Goal: Use online tool/utility: Utilize a website feature to perform a specific function

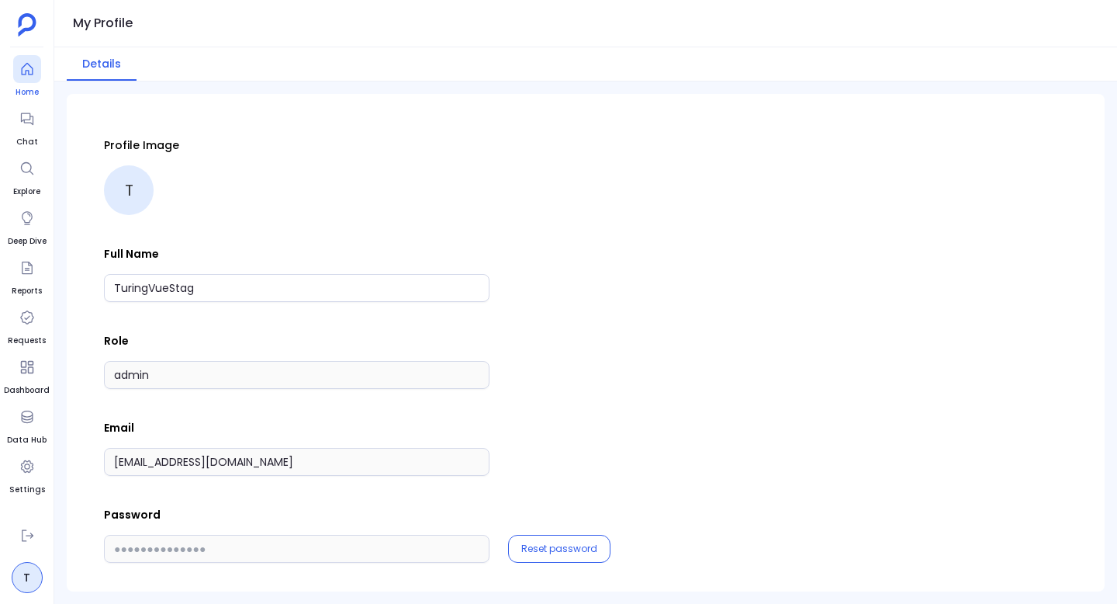
click at [27, 72] on icon at bounding box center [27, 69] width 16 height 16
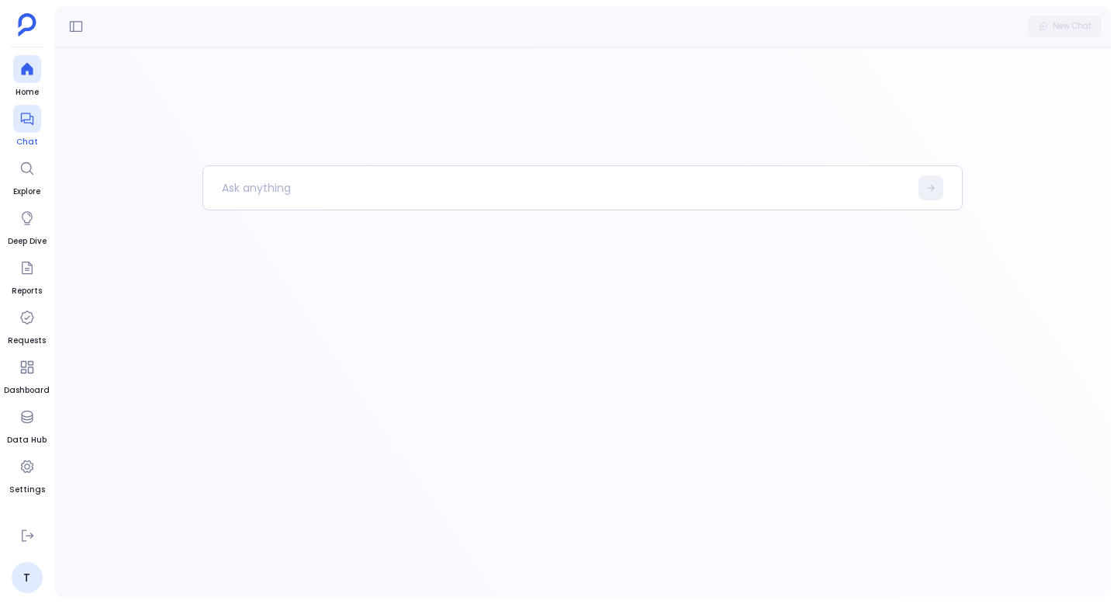
click at [22, 123] on icon at bounding box center [27, 119] width 16 height 16
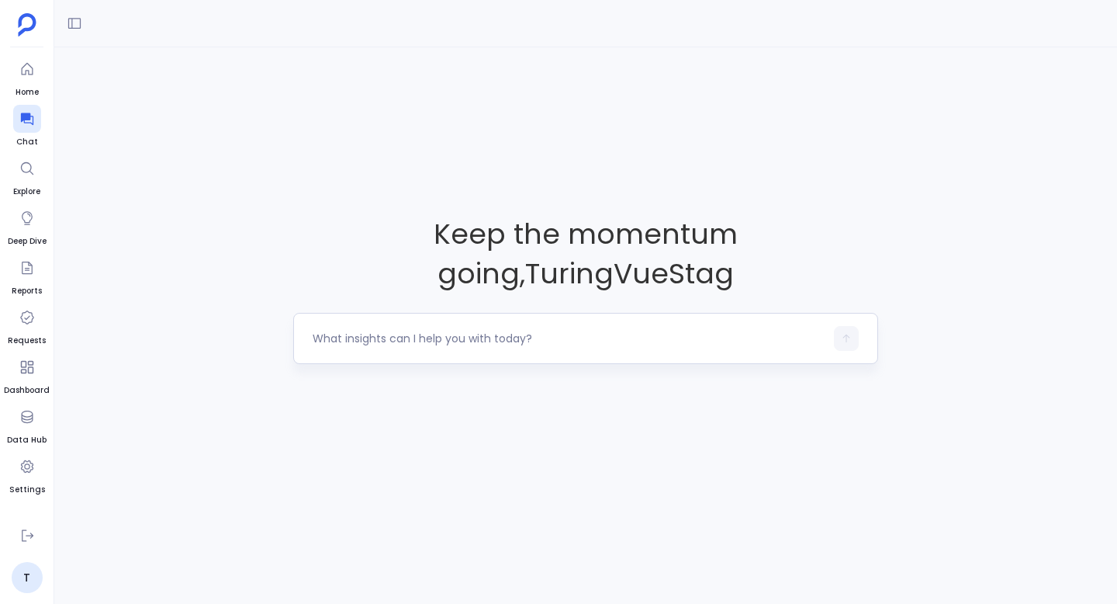
click at [368, 340] on textarea at bounding box center [569, 338] width 512 height 16
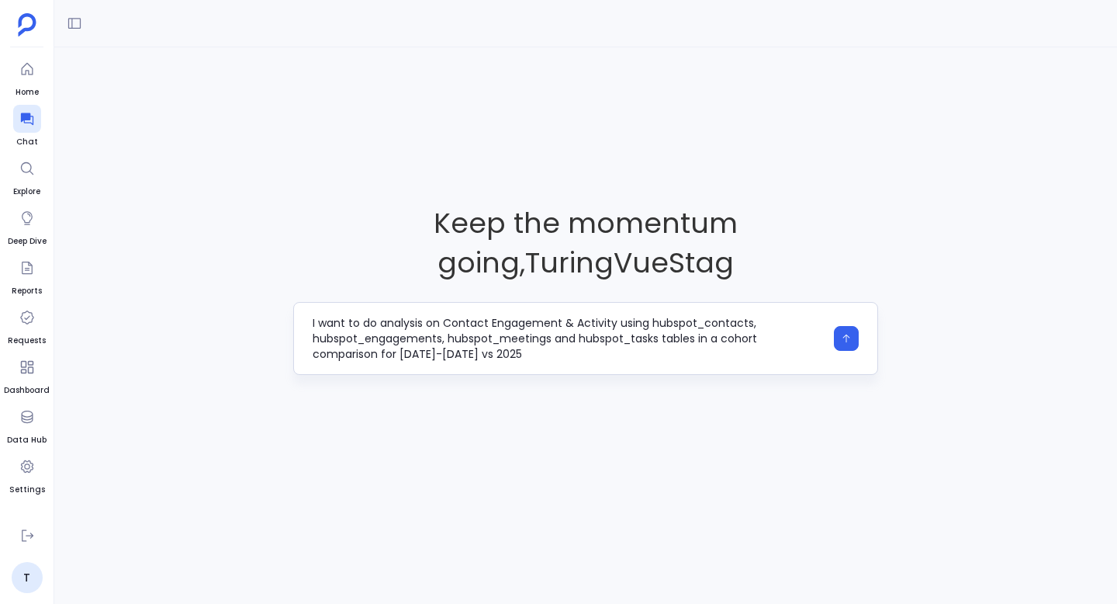
scroll to position [16, 0]
type textarea "I want to do analysis on Contact Engagement & Activity using hubspot_contacts, …"
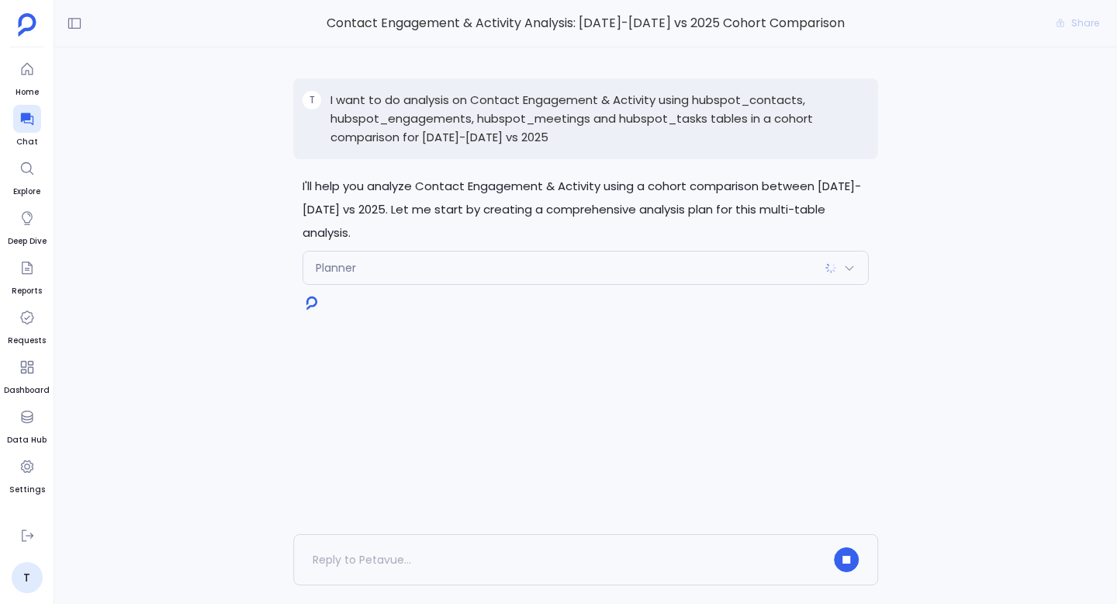
click at [664, 270] on div "Planner" at bounding box center [585, 267] width 565 height 33
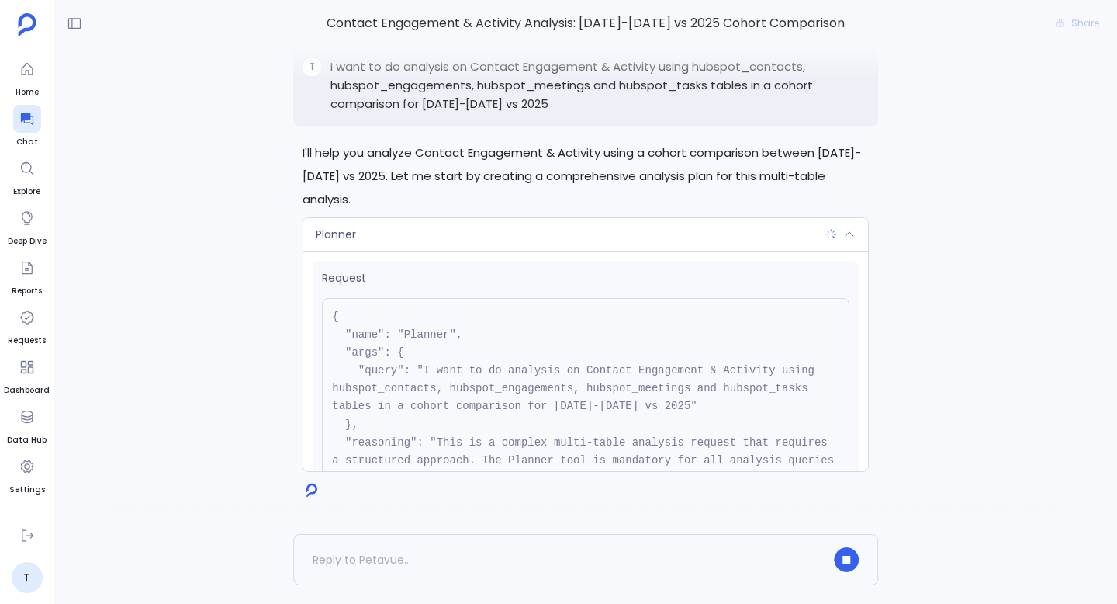
scroll to position [193, 0]
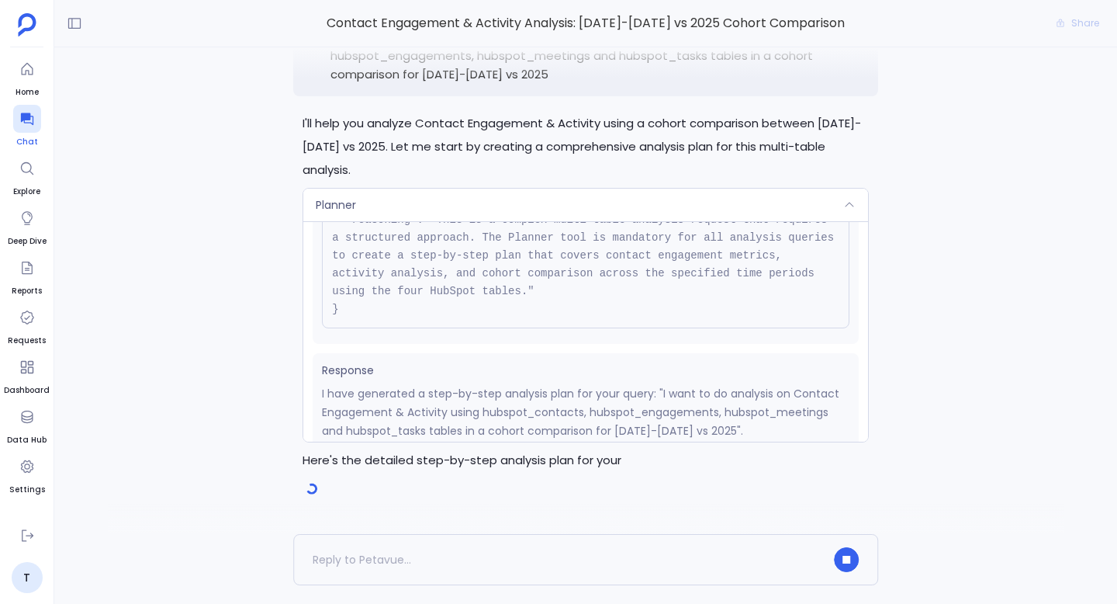
click at [31, 119] on icon at bounding box center [27, 119] width 16 height 16
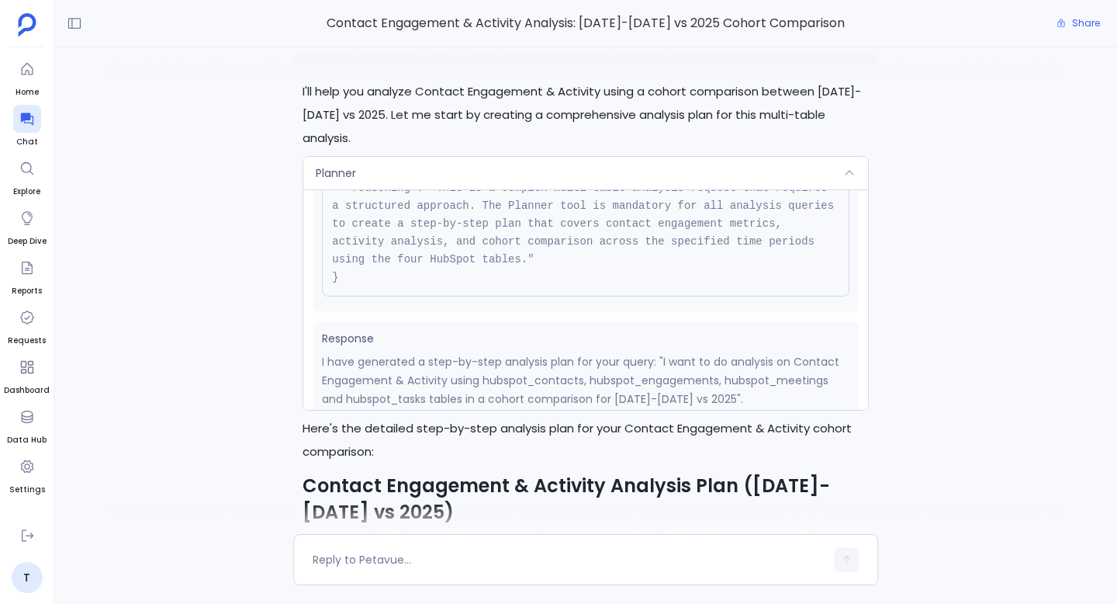
scroll to position [-2611, 0]
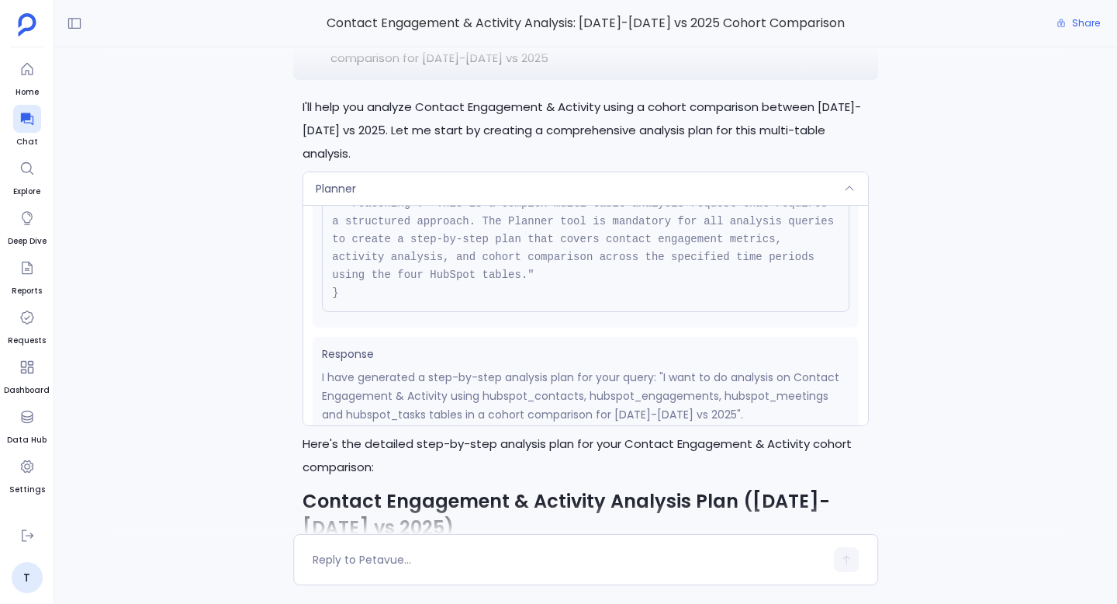
click at [465, 205] on div "Planner" at bounding box center [585, 188] width 565 height 33
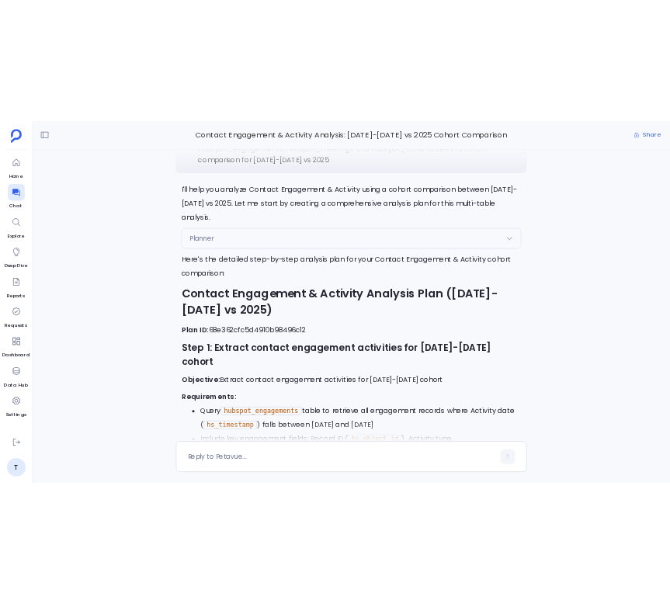
scroll to position [-2390, 0]
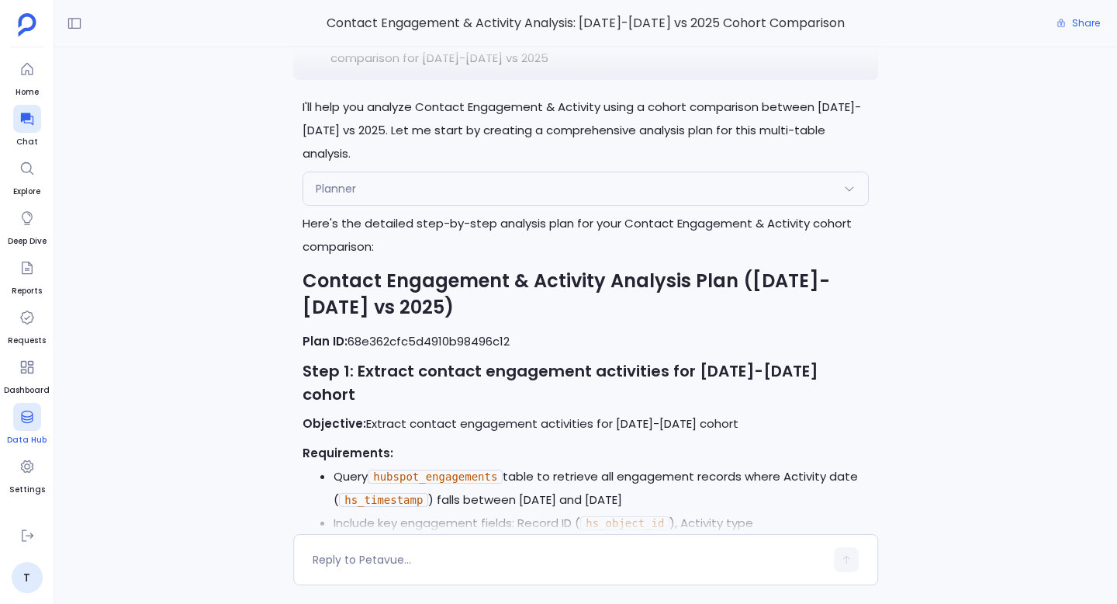
click at [31, 416] on icon at bounding box center [27, 417] width 16 height 16
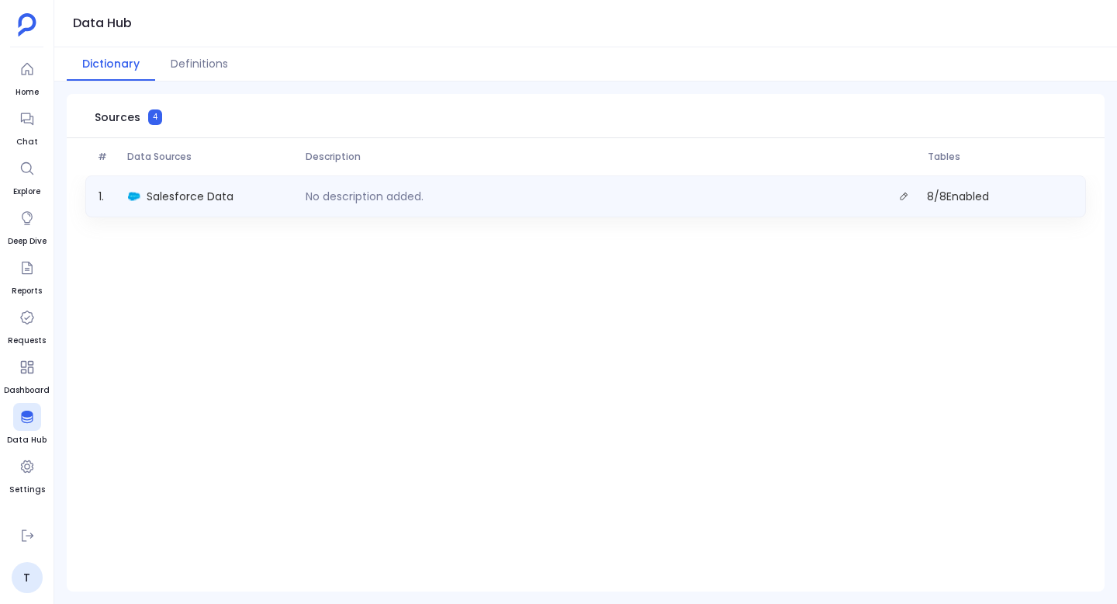
click at [254, 202] on div "Salesforce Data" at bounding box center [211, 196] width 178 height 22
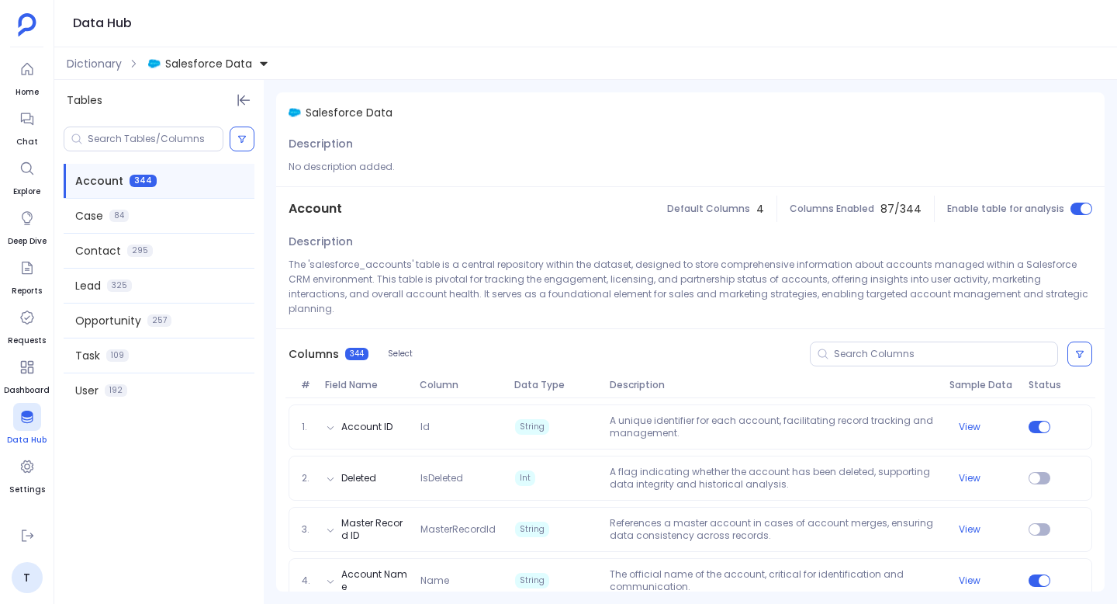
click at [25, 424] on icon at bounding box center [27, 417] width 16 height 16
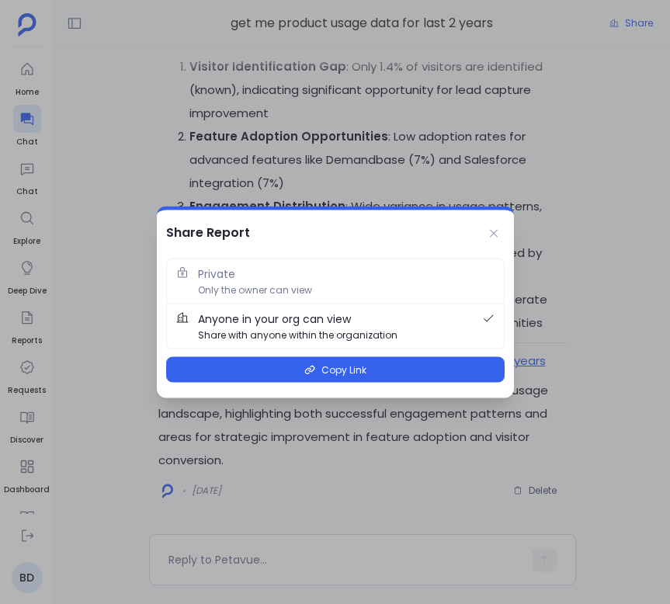
scroll to position [-2007, 0]
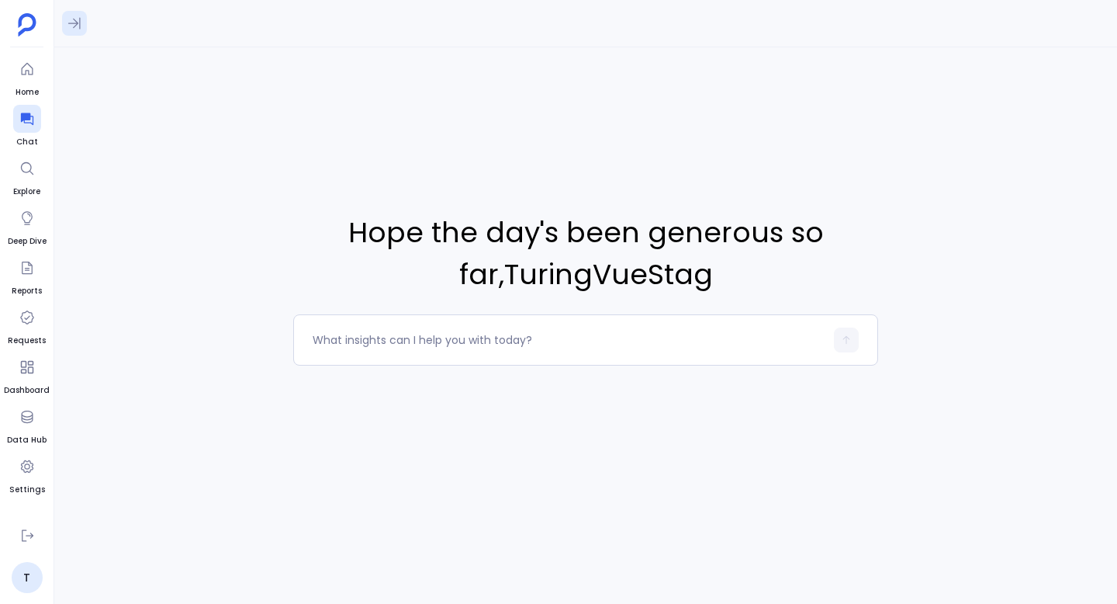
click at [78, 28] on icon at bounding box center [75, 24] width 16 height 16
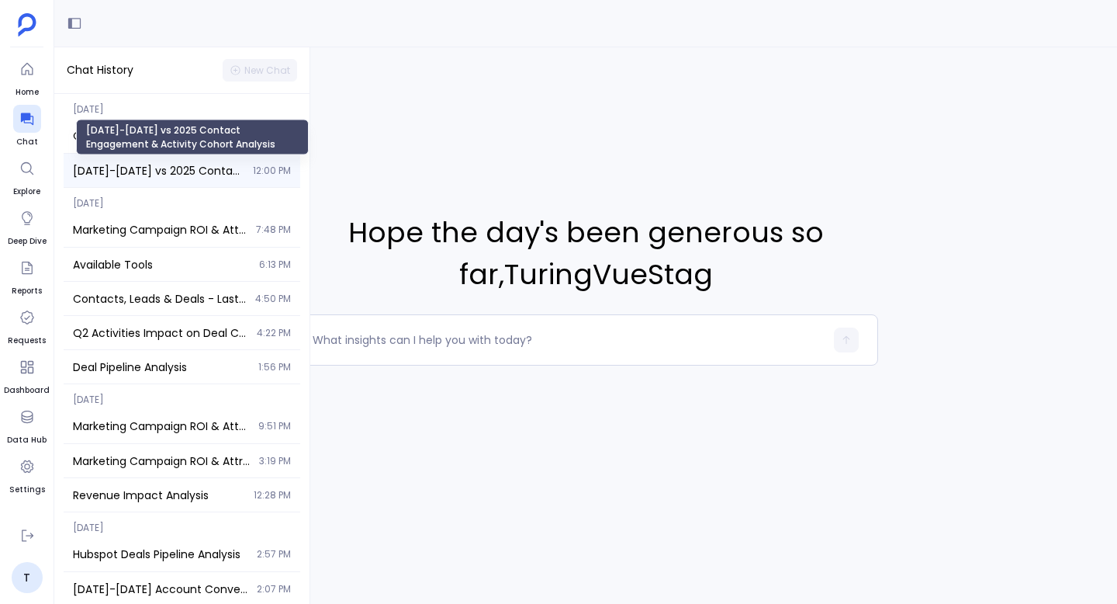
click at [137, 163] on span "2023-2024 vs 2025 Contact Engagement & Activity Cohort Analysis" at bounding box center [158, 171] width 171 height 16
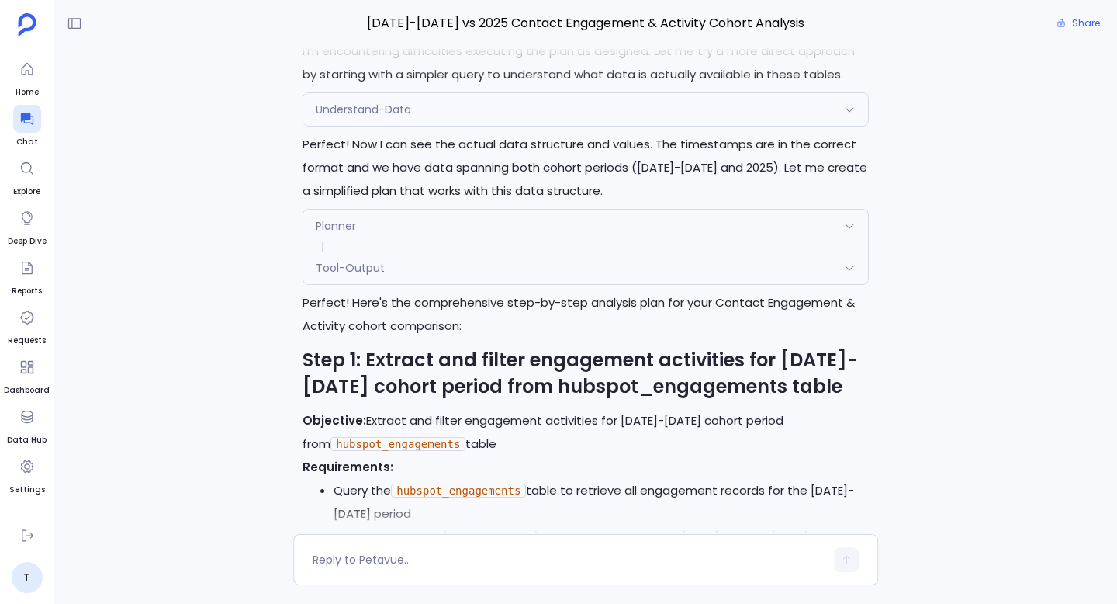
scroll to position [-3700, 0]
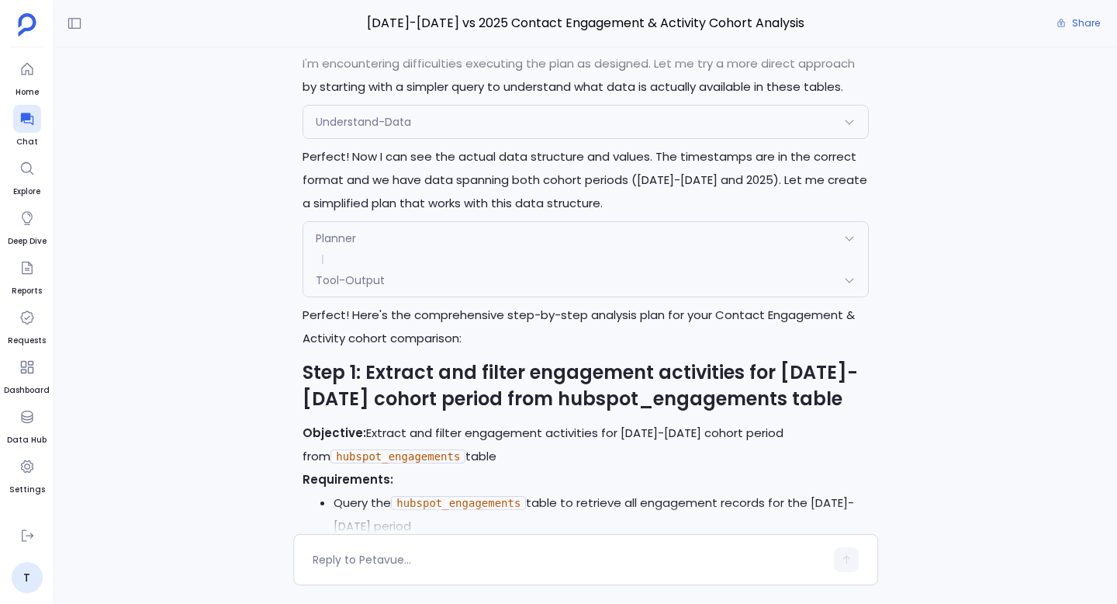
click at [422, 292] on div "Tool-Output" at bounding box center [585, 280] width 565 height 33
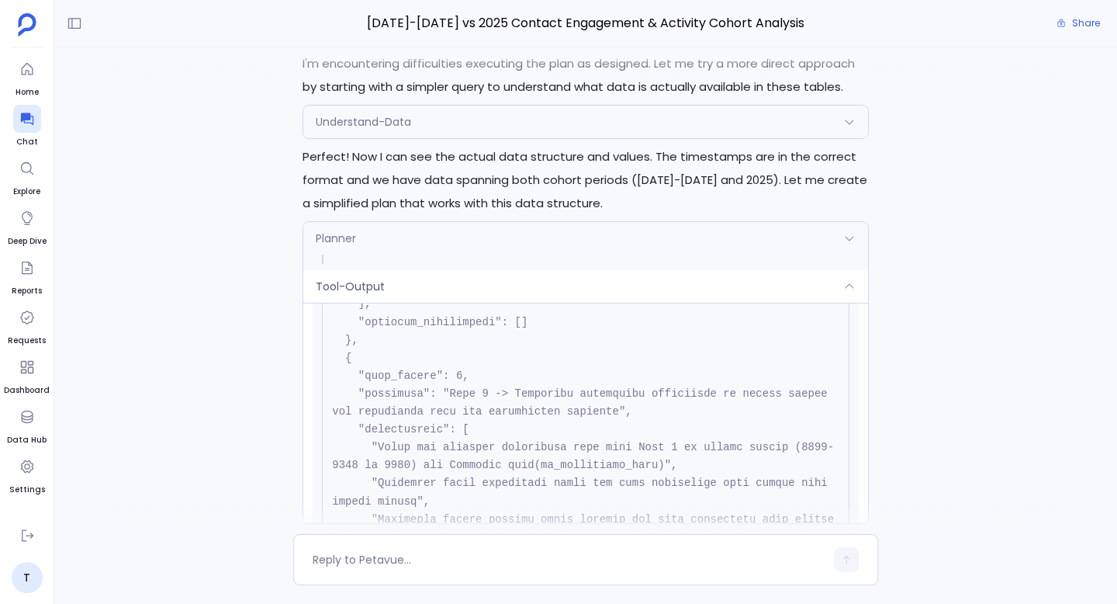
scroll to position [3092, 0]
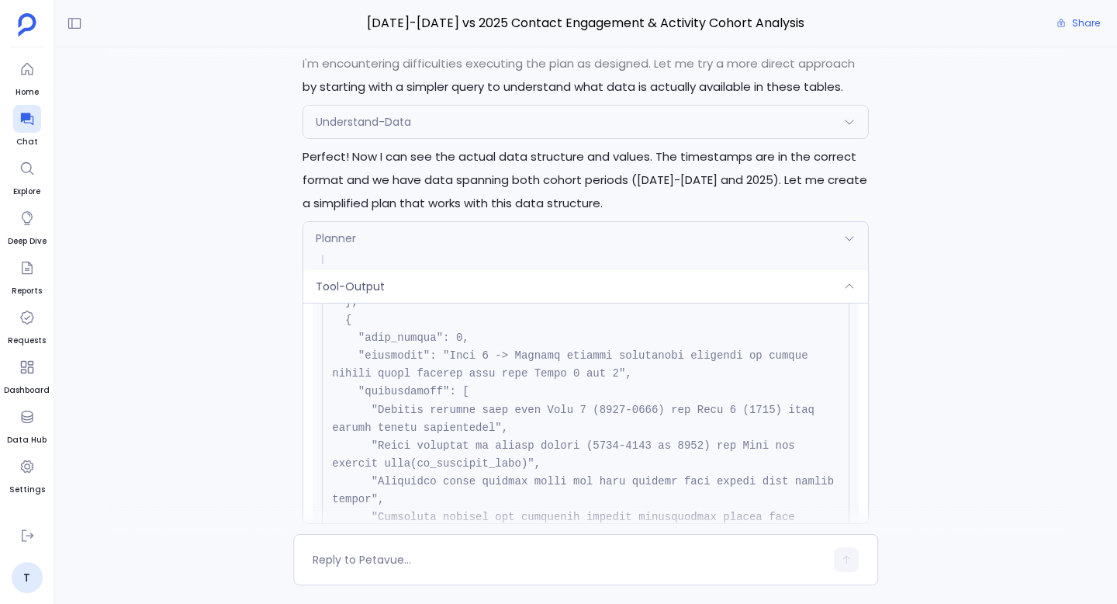
click at [434, 138] on div "Understand-Data" at bounding box center [585, 122] width 565 height 33
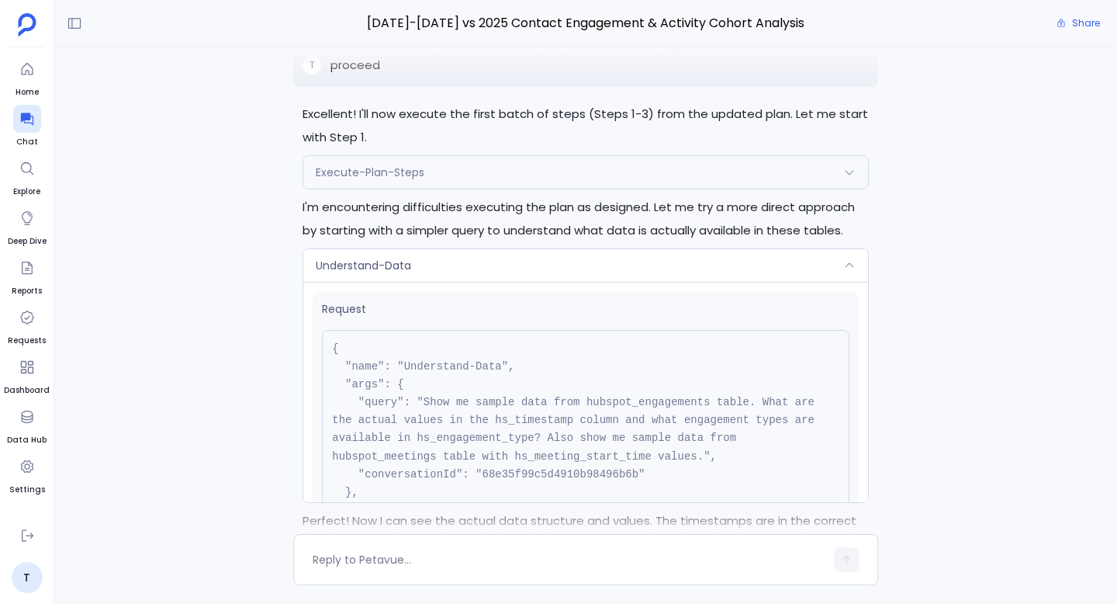
scroll to position [-4189, 0]
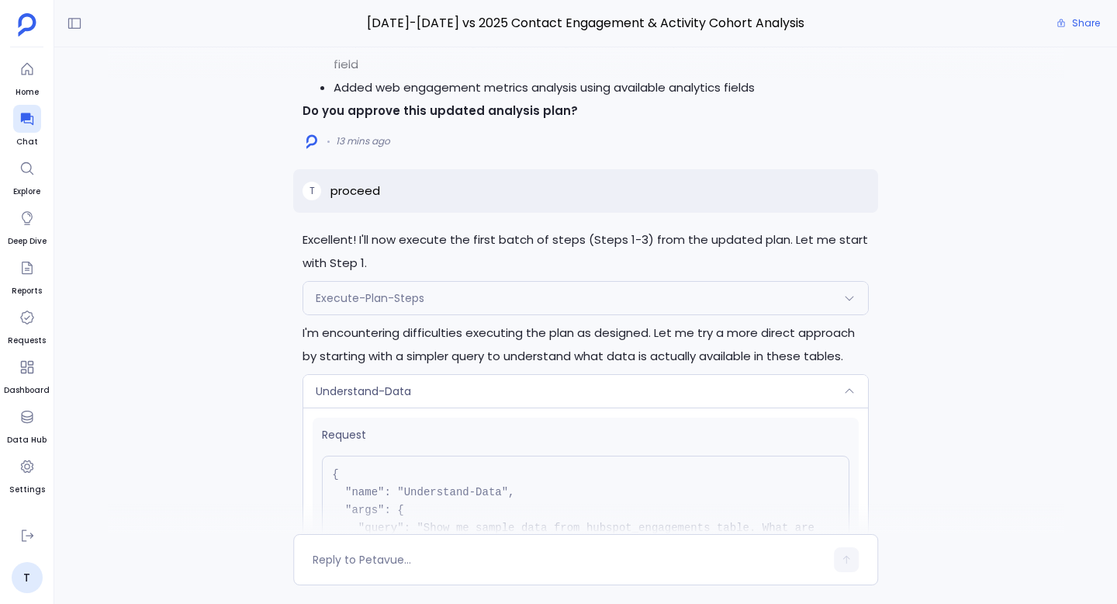
click at [407, 306] on span "Execute-Plan-Steps" at bounding box center [370, 298] width 109 height 16
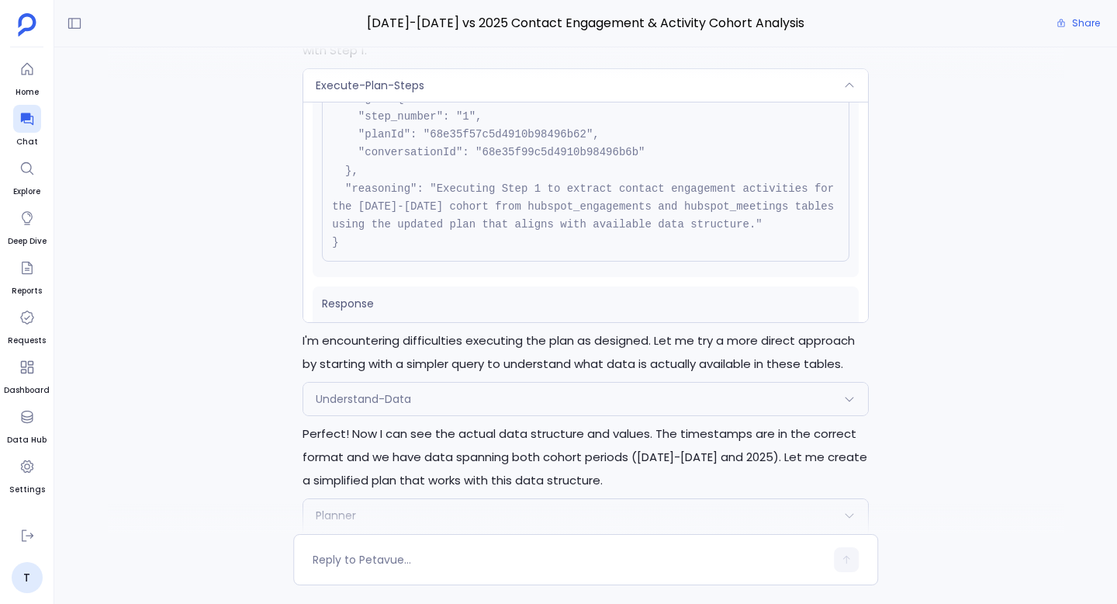
scroll to position [232, 0]
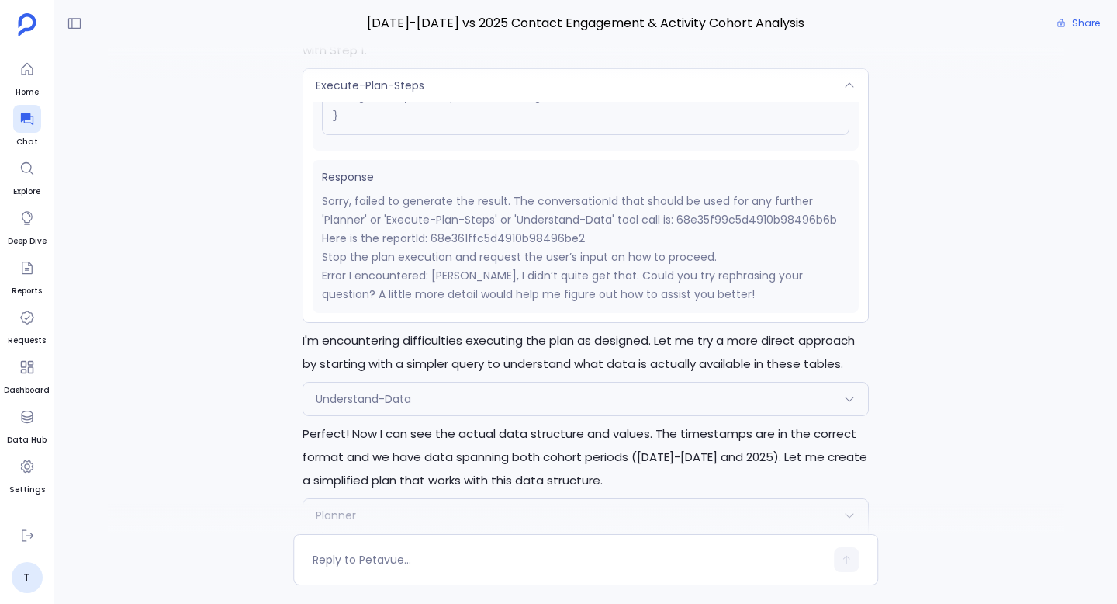
click at [574, 266] on p "Stop the plan execution and request the user’s input on how to proceed." at bounding box center [586, 256] width 528 height 19
click at [567, 289] on p "Error I encountered: Oops, I didn’t quite get that. Could you try rephrasing yo…" at bounding box center [586, 284] width 528 height 37
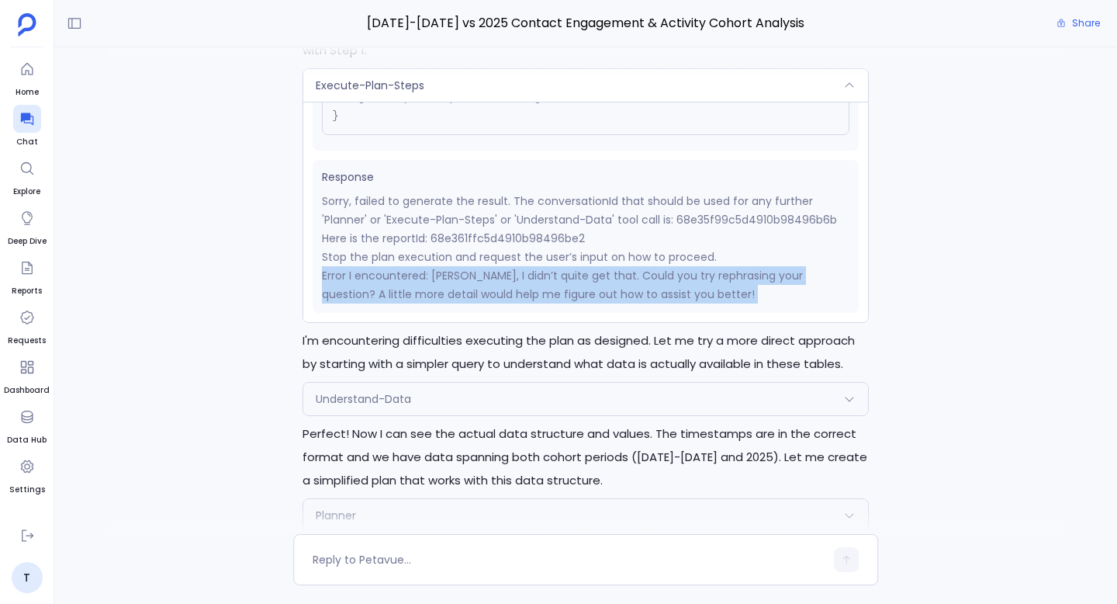
click at [567, 289] on p "Error I encountered: Oops, I didn’t quite get that. Could you try rephrasing yo…" at bounding box center [586, 284] width 528 height 37
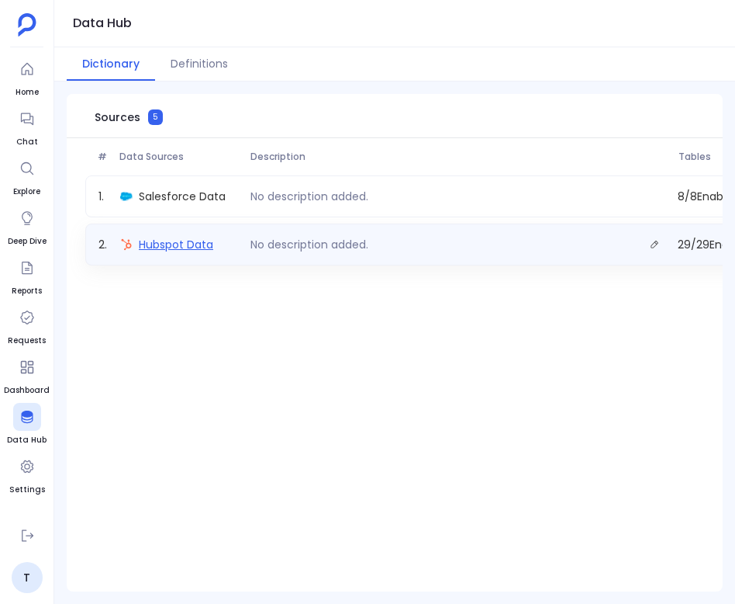
click at [198, 242] on span "Hubspot Data" at bounding box center [176, 245] width 74 height 16
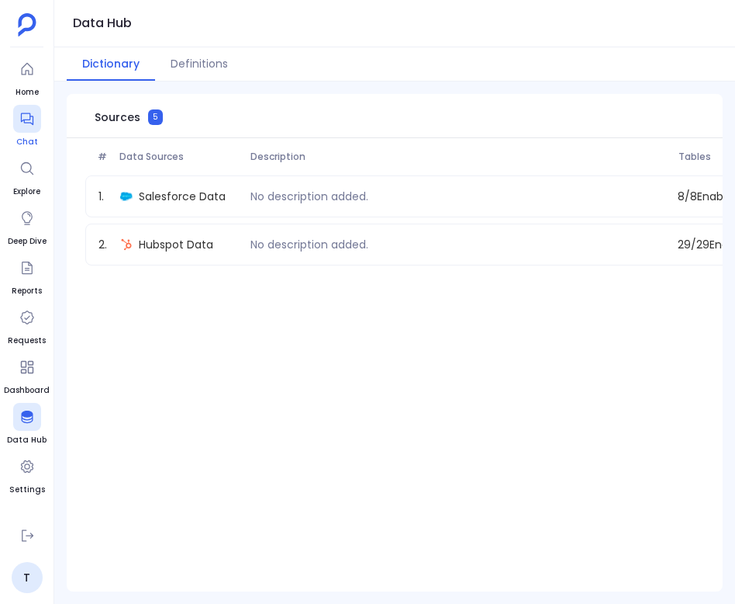
click at [27, 126] on icon at bounding box center [27, 119] width 16 height 16
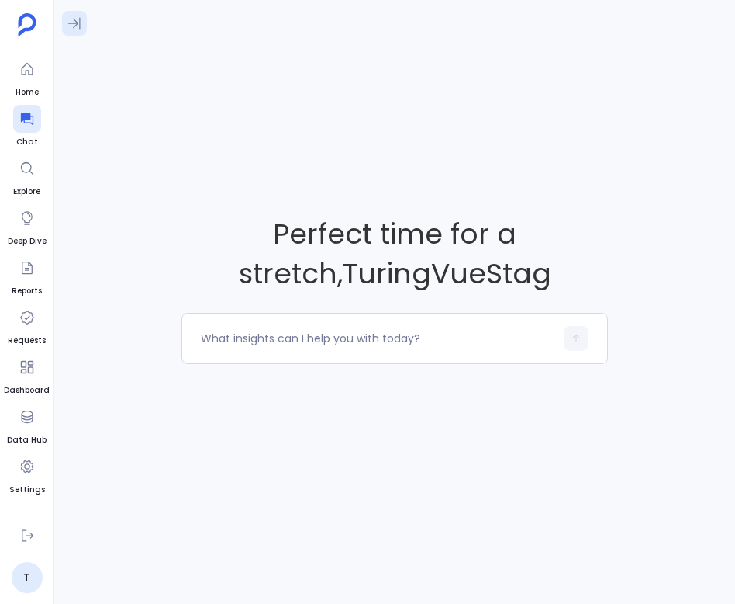
click at [77, 24] on icon at bounding box center [74, 24] width 12 height 12
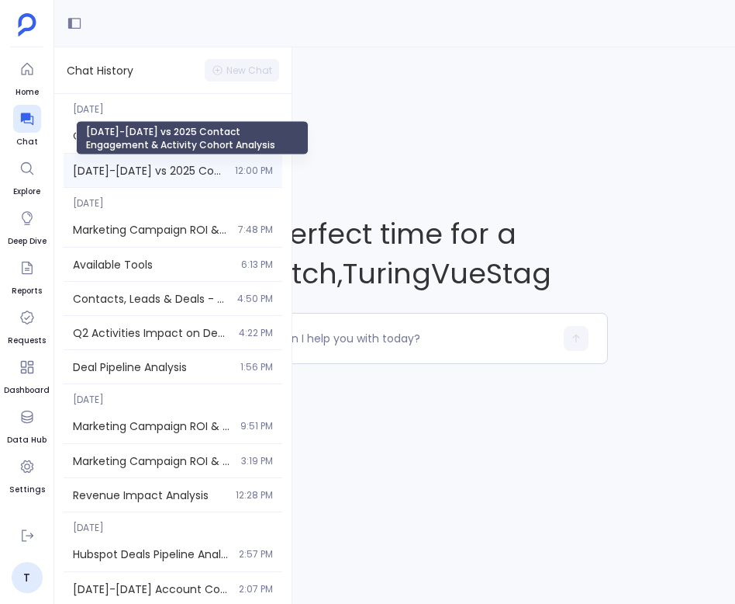
click at [130, 164] on span "[DATE]-[DATE] vs 2025 Contact Engagement & Activity Cohort Analysis" at bounding box center [149, 171] width 153 height 16
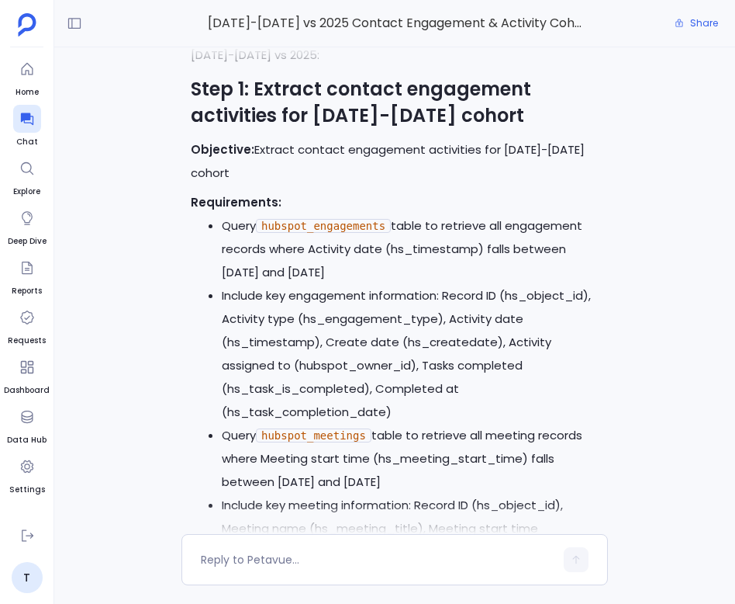
scroll to position [-12270, 0]
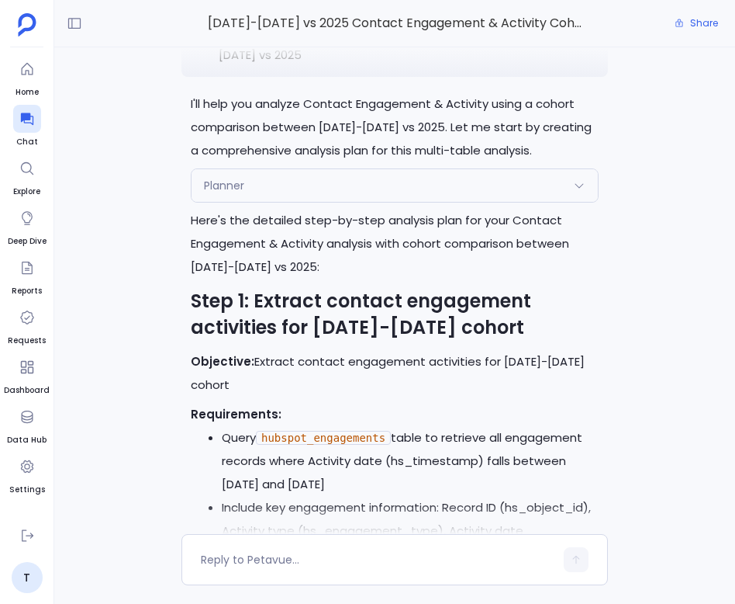
click at [419, 64] on p "I want to do analysis on Contact Engagement & Activity using hubspot_contacts, …" at bounding box center [409, 27] width 380 height 74
copy p "I want to do analysis on Contact Engagement & Activity using hubspot_contacts, …"
click at [25, 118] on icon at bounding box center [26, 119] width 12 height 12
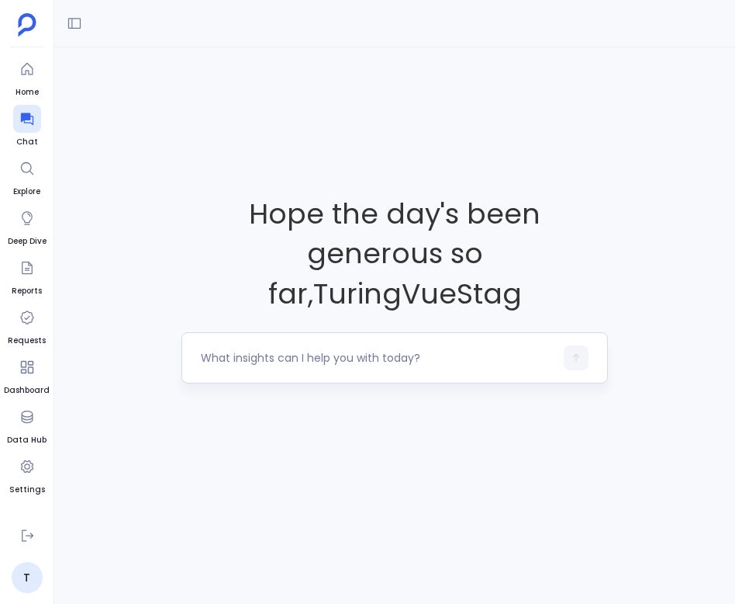
click at [428, 350] on textarea at bounding box center [378, 358] width 354 height 16
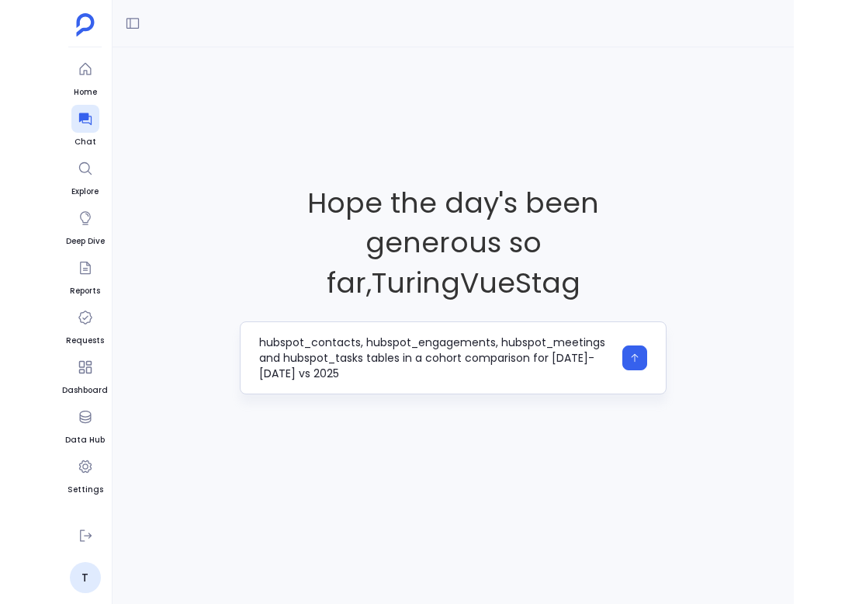
scroll to position [16, 0]
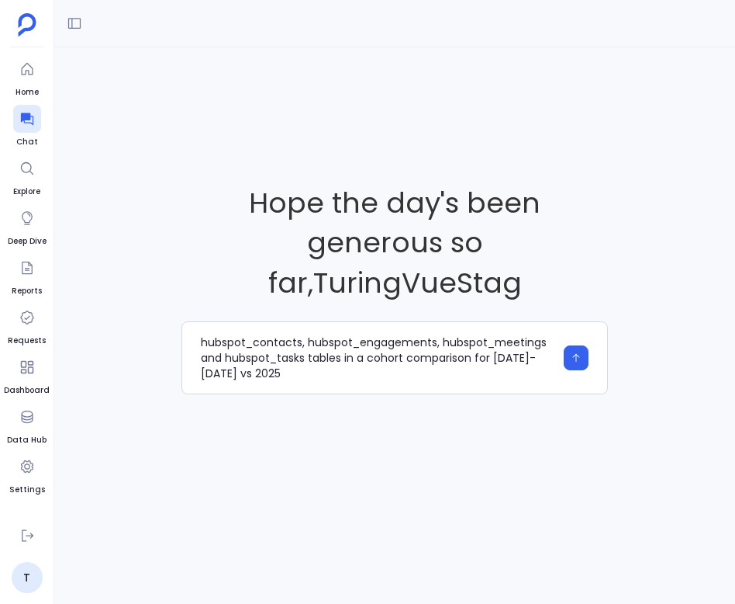
type textarea "I want to do analysis on Contact Engagement & Activity using hubspot_contacts, …"
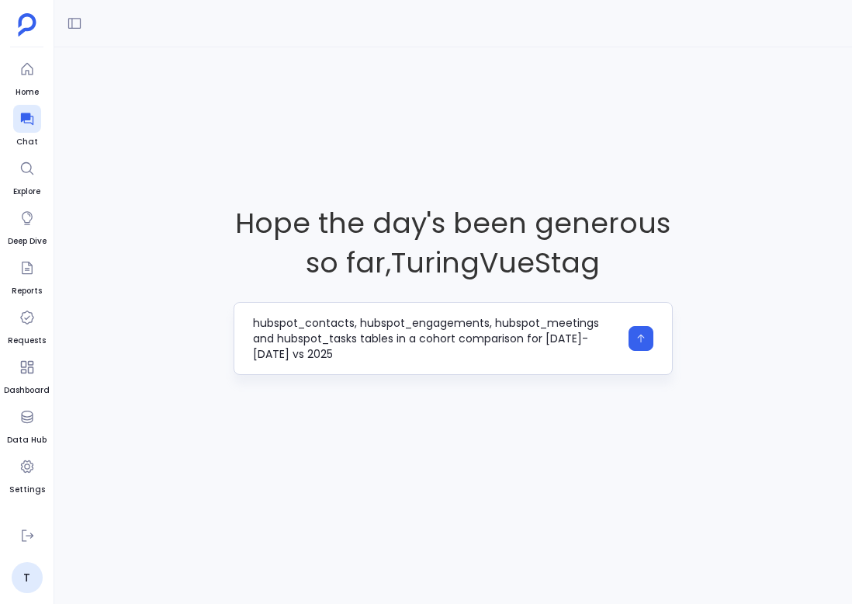
click at [545, 348] on textarea "I want to do analysis on Contact Engagement & Activity using hubspot_contacts, …" at bounding box center [435, 338] width 365 height 47
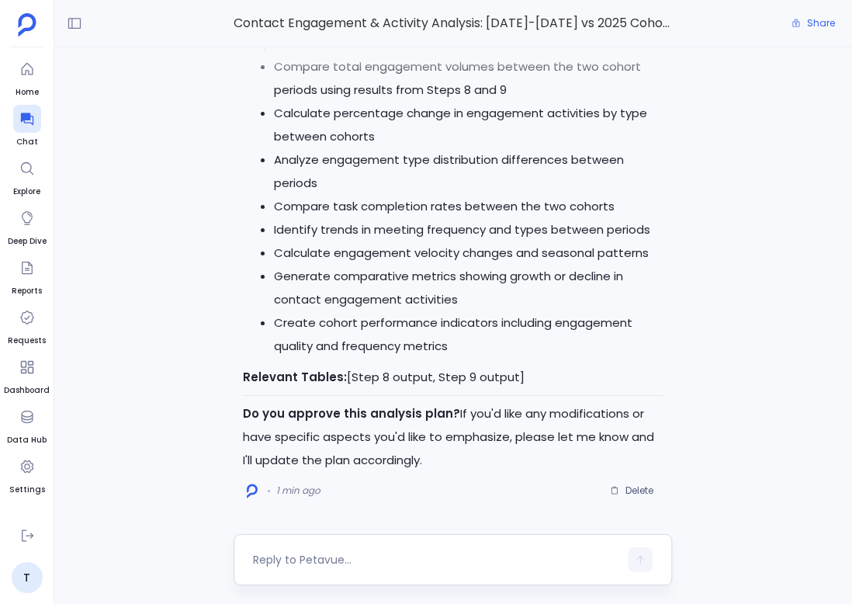
click at [329, 560] on textarea at bounding box center [435, 560] width 365 height 16
type textarea "proceed"
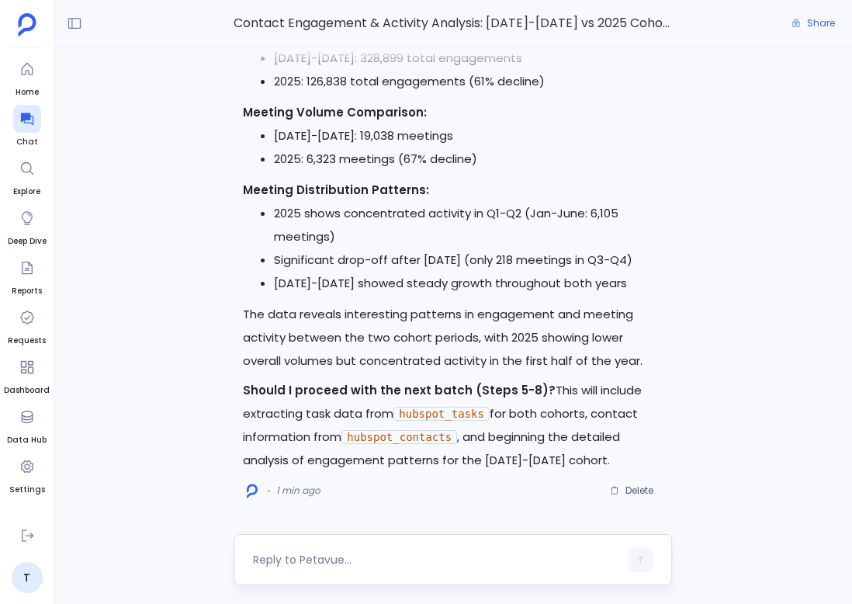
click at [337, 559] on textarea at bounding box center [435, 560] width 365 height 16
type textarea "yes"
